Goal: Book appointment/travel/reservation

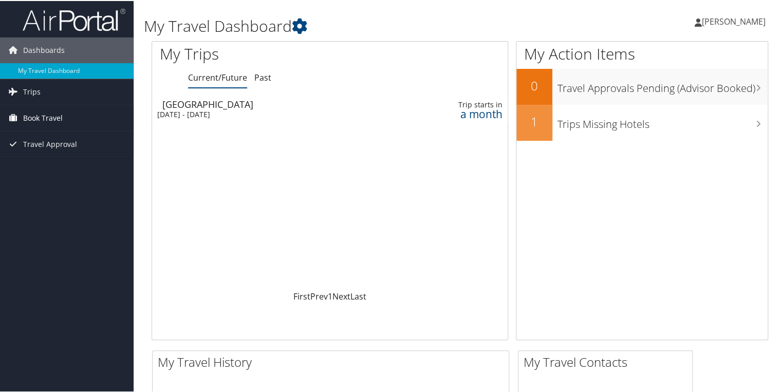
click at [52, 118] on span "Book Travel" at bounding box center [43, 117] width 40 height 26
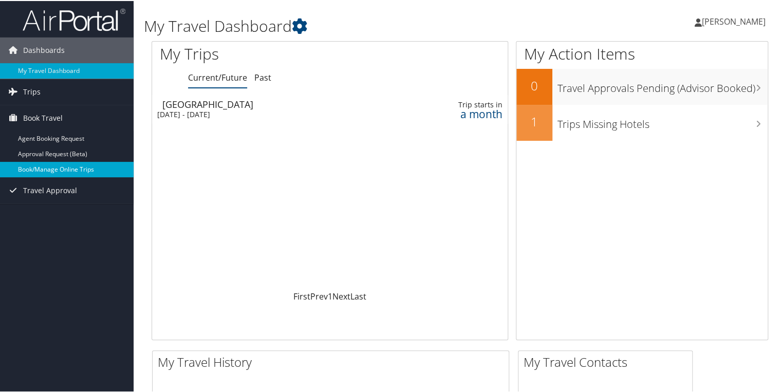
click at [52, 168] on link "Book/Manage Online Trips" at bounding box center [67, 168] width 134 height 15
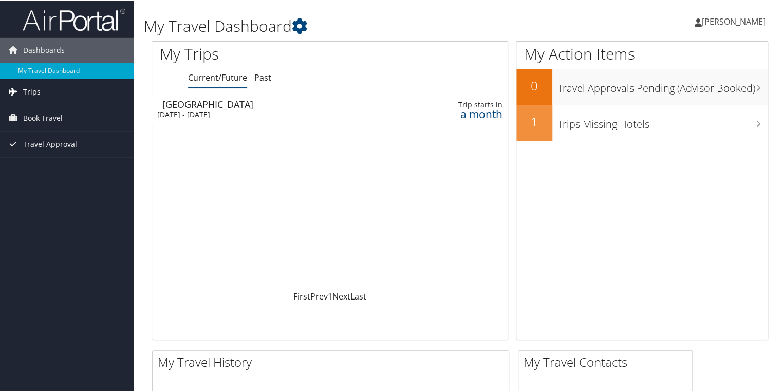
click at [37, 92] on span "Trips" at bounding box center [31, 91] width 17 height 26
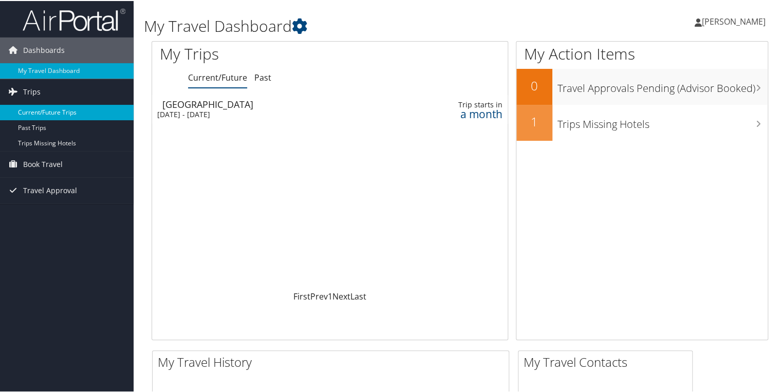
click at [52, 110] on link "Current/Future Trips" at bounding box center [67, 111] width 134 height 15
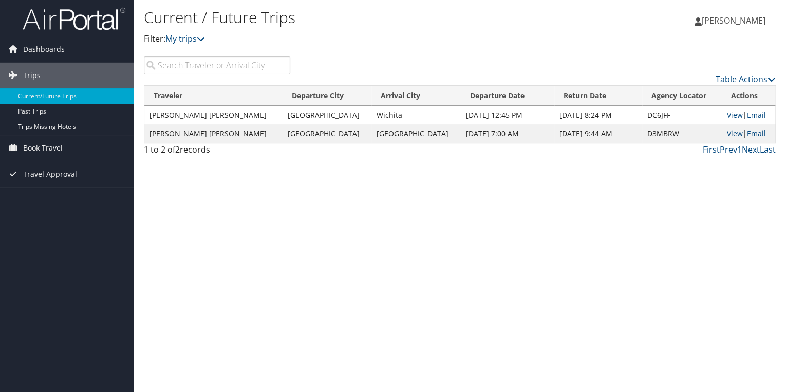
click at [287, 256] on div "Current / Future Trips Filter: My trips [PERSON_NAME] [PERSON_NAME] My Settings…" at bounding box center [460, 196] width 652 height 392
